Goal: Transaction & Acquisition: Book appointment/travel/reservation

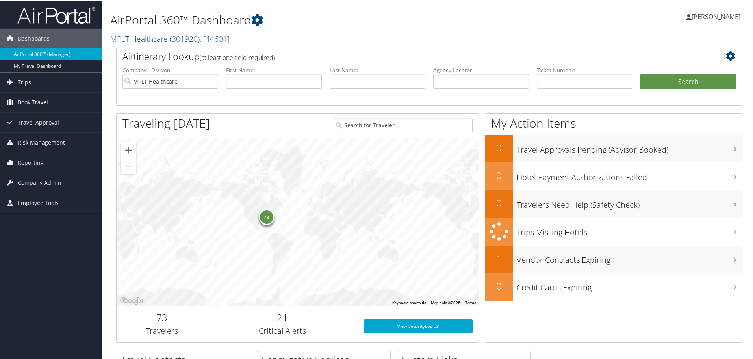
click at [32, 99] on span "Book Travel" at bounding box center [33, 102] width 30 height 20
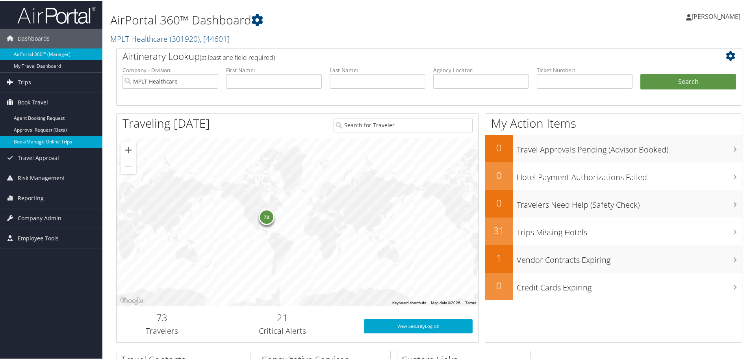
click at [33, 141] on link "Book/Manage Online Trips" at bounding box center [51, 141] width 102 height 12
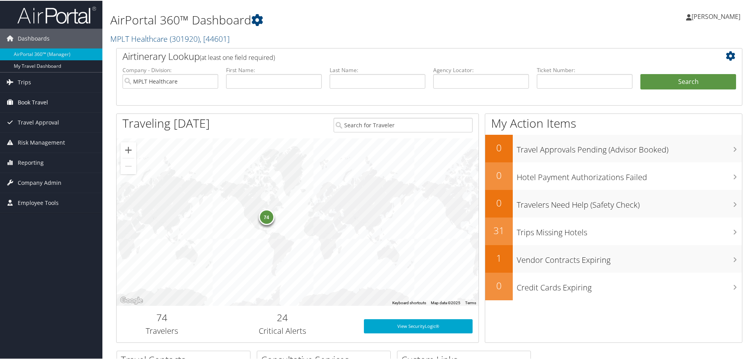
click at [22, 103] on span "Book Travel" at bounding box center [33, 102] width 30 height 20
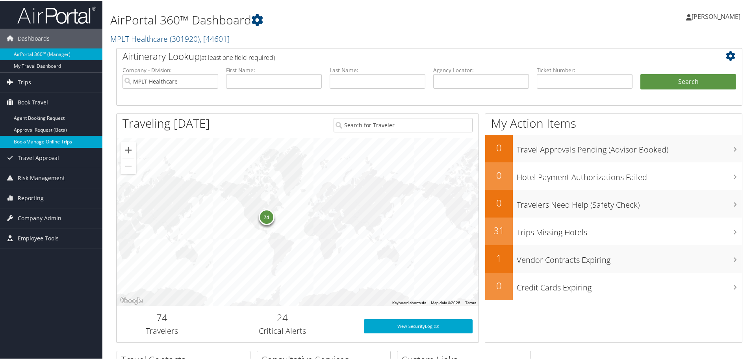
click at [19, 143] on link "Book/Manage Online Trips" at bounding box center [51, 141] width 102 height 12
